Goal: Task Accomplishment & Management: Use online tool/utility

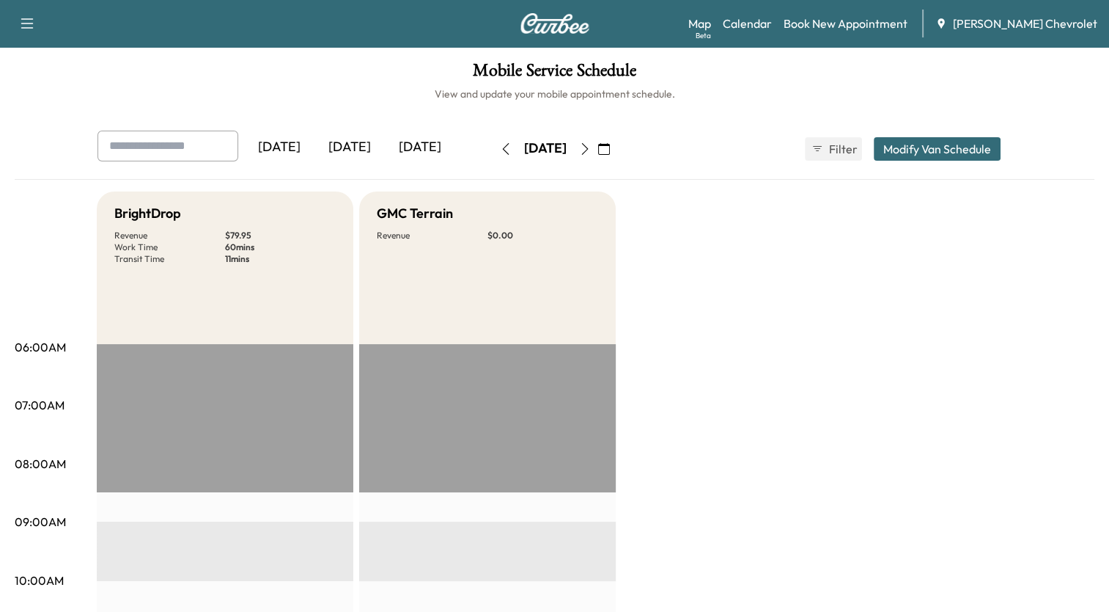
click at [610, 143] on icon "button" at bounding box center [604, 149] width 12 height 12
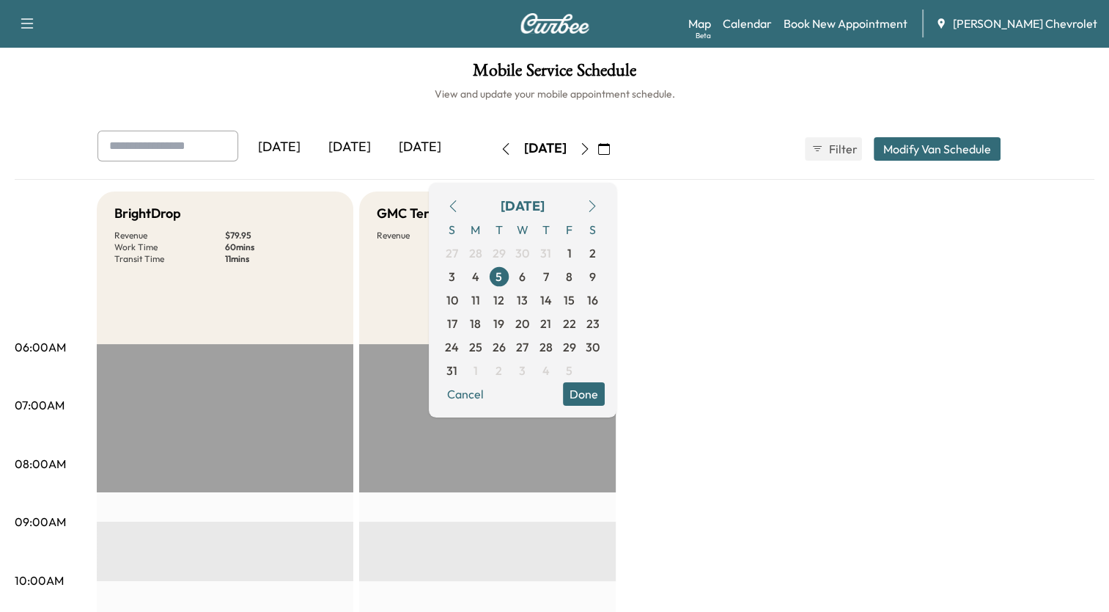
click at [605, 212] on button "button" at bounding box center [592, 205] width 25 height 23
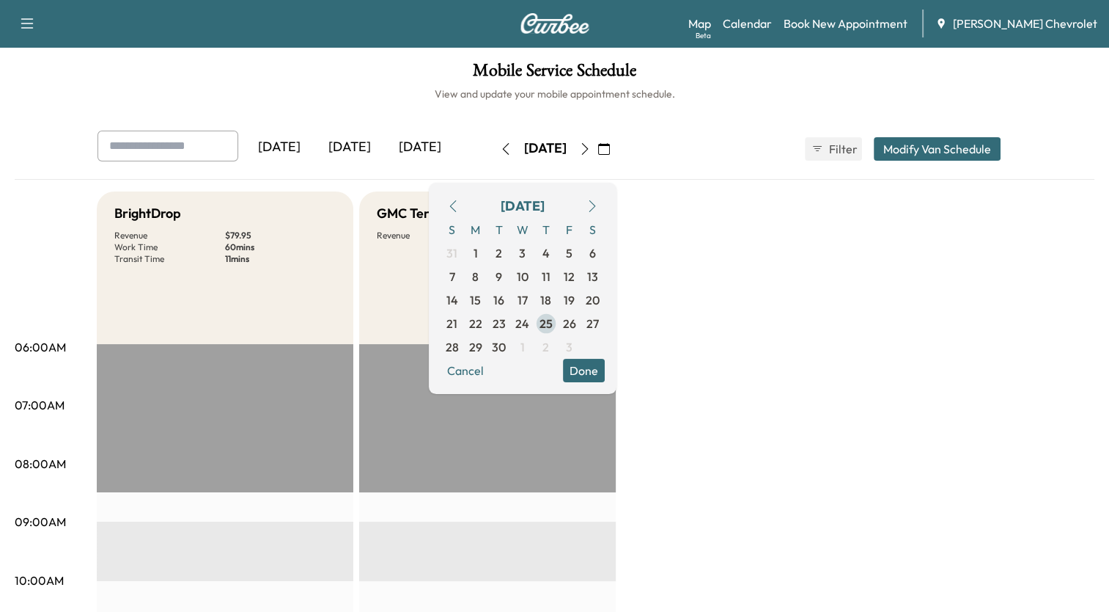
click at [553, 321] on span "25" at bounding box center [546, 324] width 13 height 18
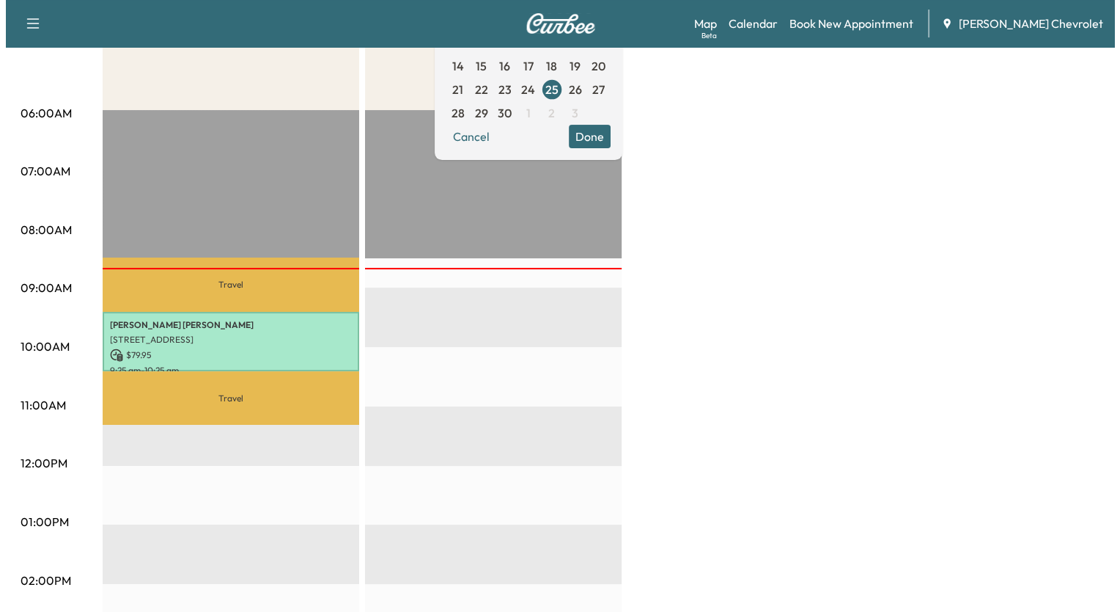
scroll to position [235, 0]
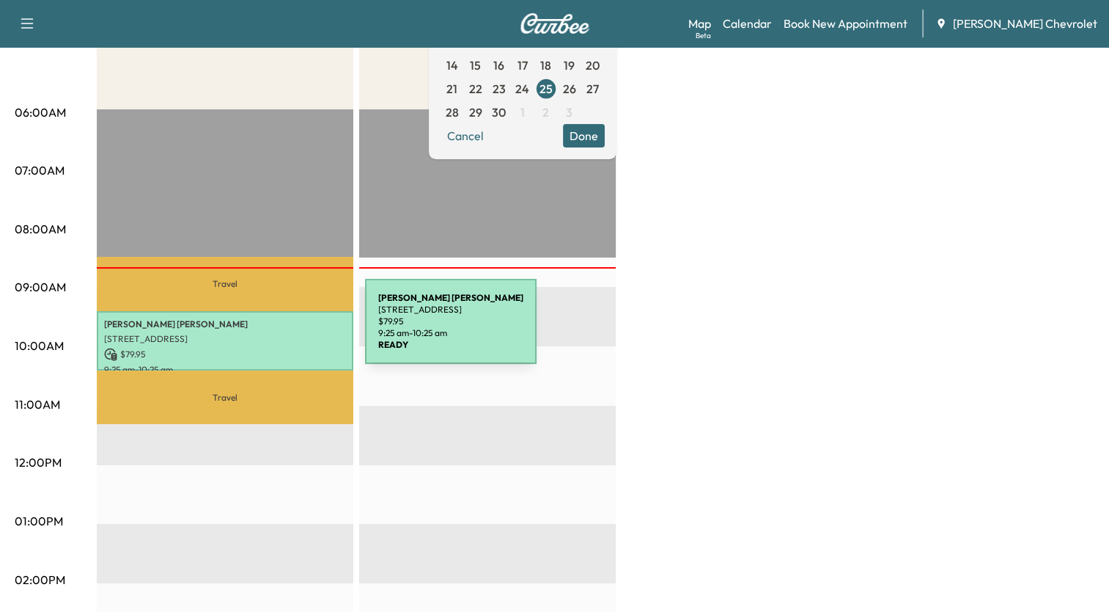
click at [255, 333] on p "[STREET_ADDRESS]" at bounding box center [225, 339] width 242 height 12
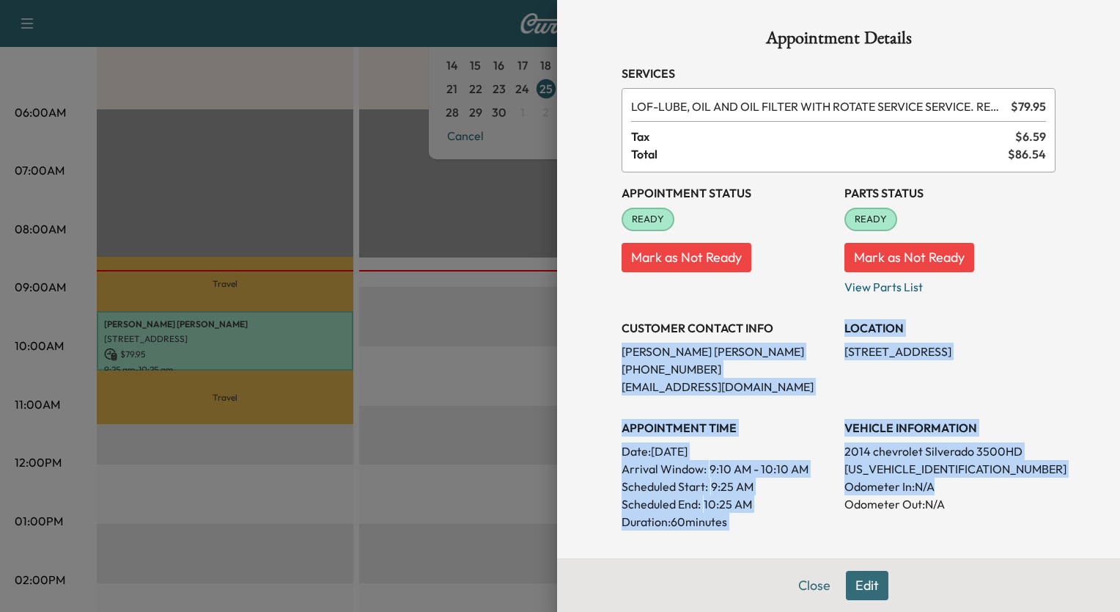
drag, startPoint x: 603, startPoint y: 339, endPoint x: 971, endPoint y: 484, distance: 395.0
click at [971, 484] on div "Appointment Details Services LOF - LUBE, OIL AND OIL FILTER WITH ROTATE SERVICE…" at bounding box center [838, 458] width 469 height 917
copy div "[PERSON_NAME] [PHONE_NUMBER] [EMAIL_ADDRESS][DOMAIN_NAME] LOCATION [STREET_ADDR…"
